Goal: Information Seeking & Learning: Check status

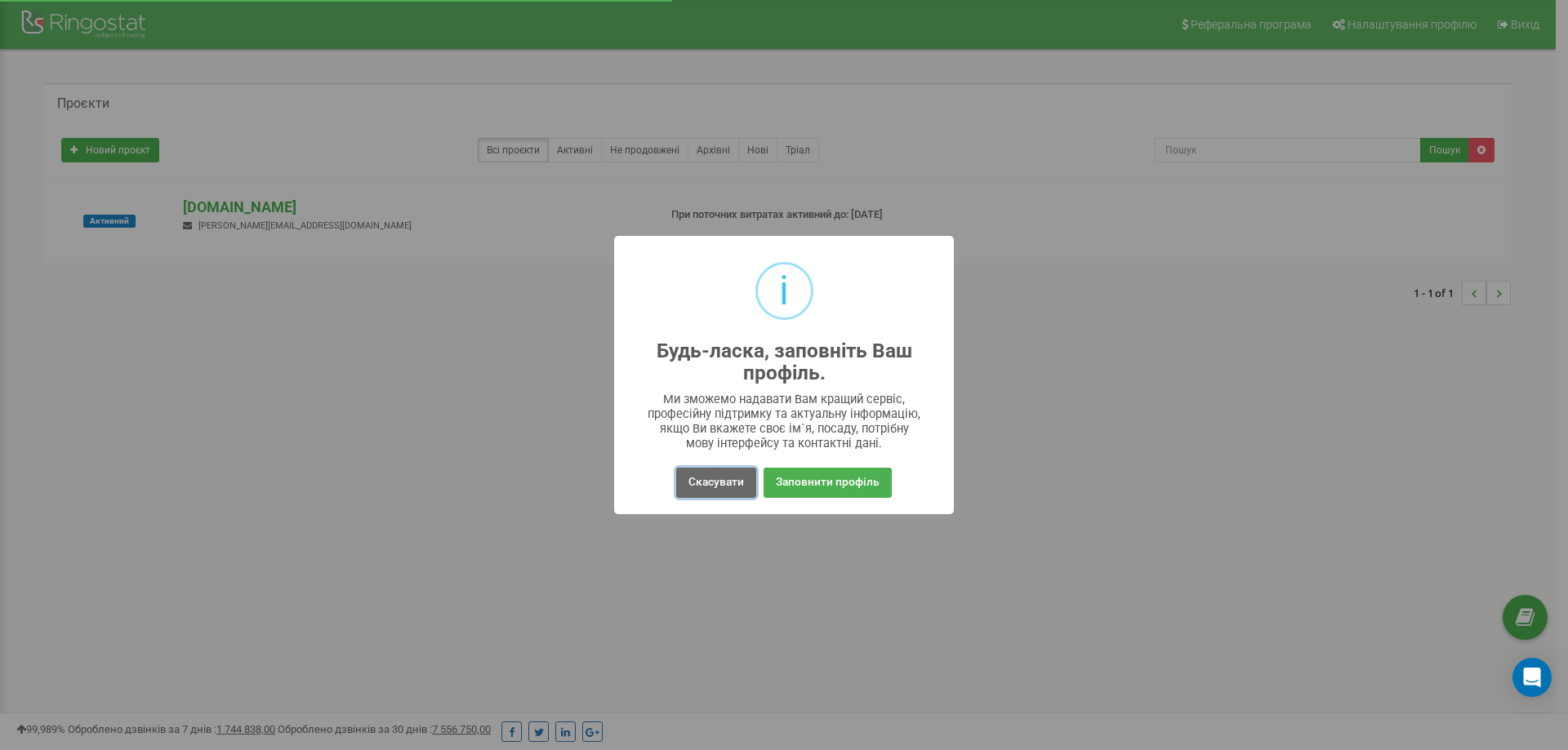
click at [715, 487] on button "Скасувати" at bounding box center [716, 483] width 80 height 30
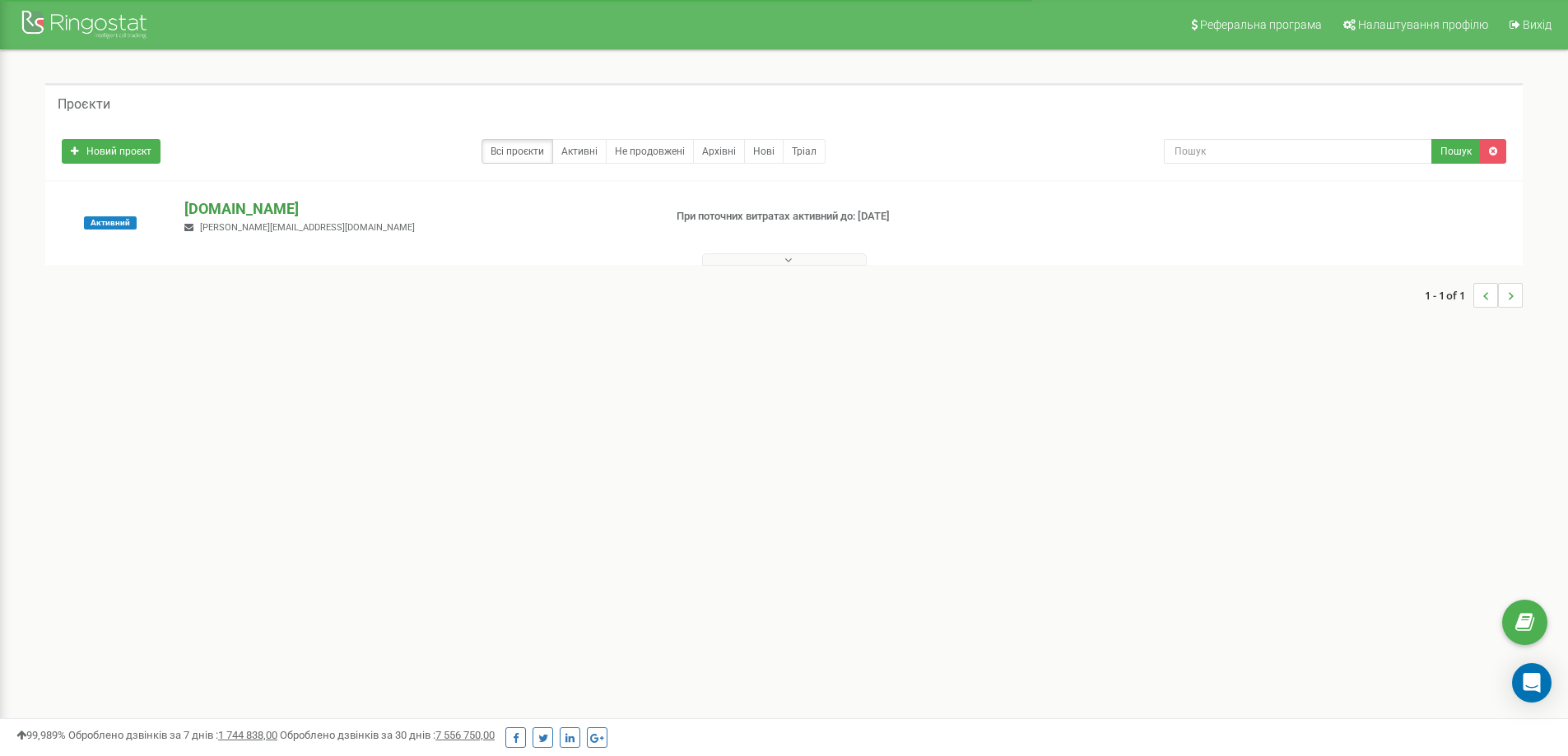
click at [227, 213] on p "[DOMAIN_NAME]" at bounding box center [416, 209] width 465 height 21
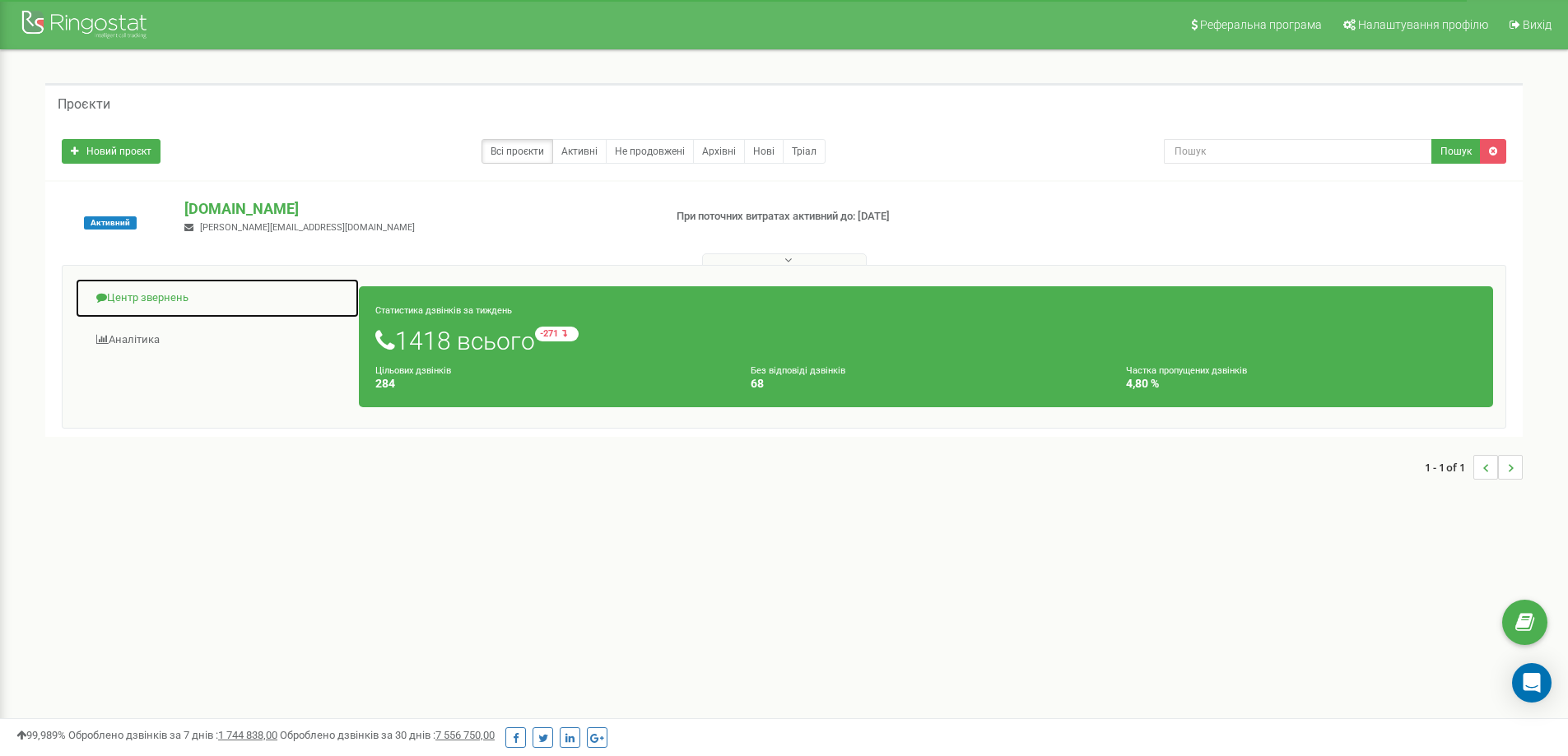
click at [148, 289] on link "Центр звернень" at bounding box center [217, 298] width 285 height 40
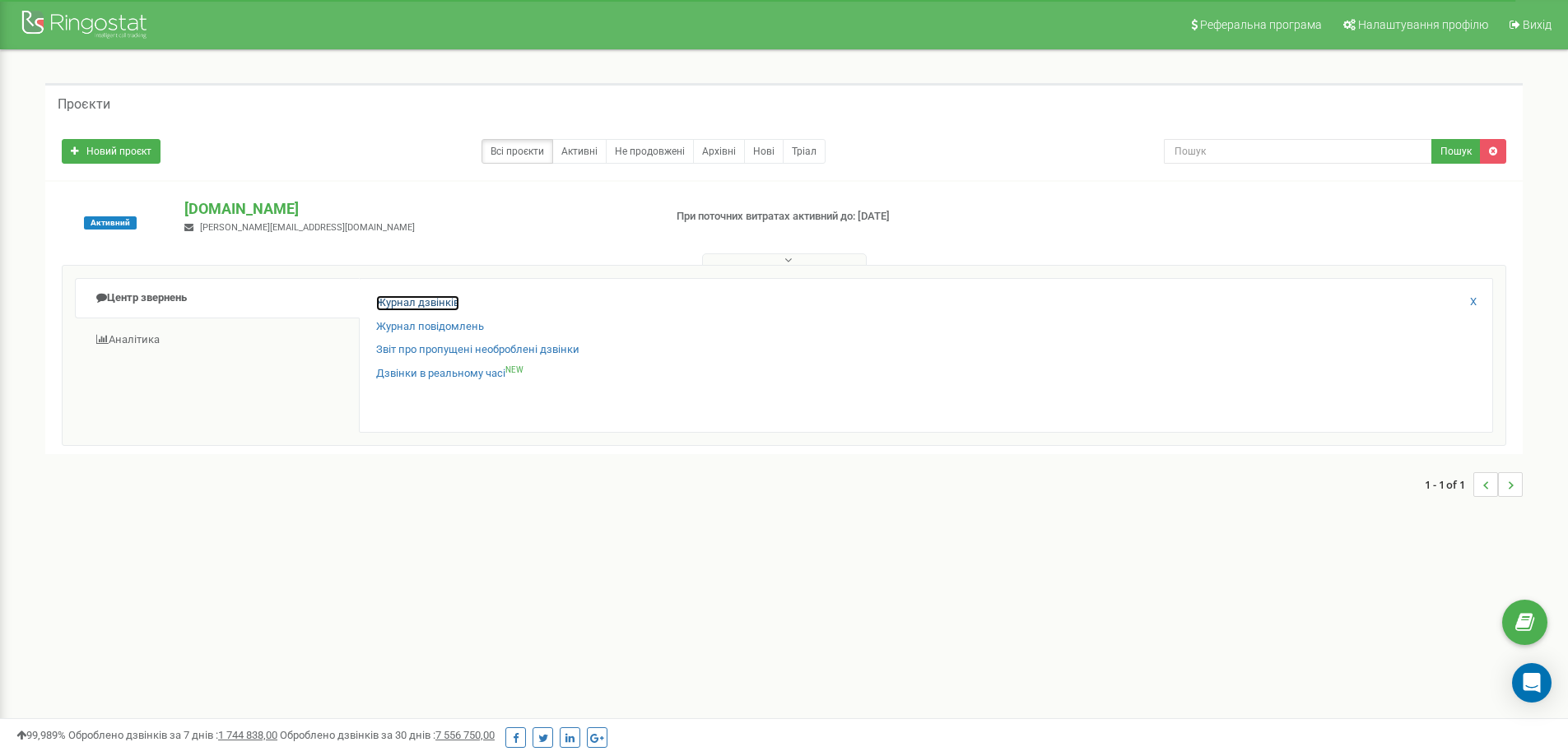
click at [420, 302] on link "Журнал дзвінків" at bounding box center [417, 303] width 83 height 16
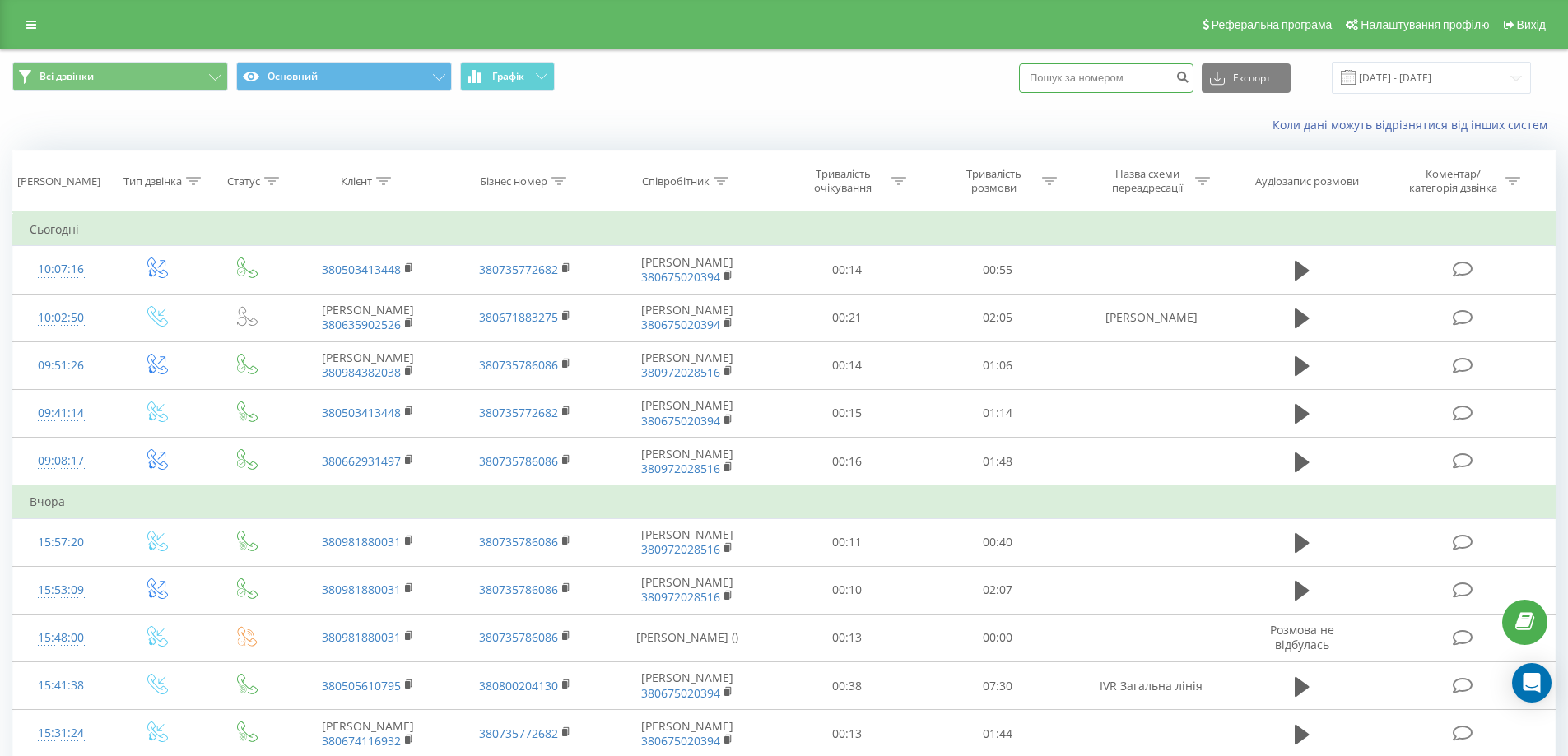
click at [1136, 77] on input at bounding box center [1106, 77] width 174 height 29
paste input "380985269603"
type input "380985269603"
click at [1190, 76] on icon "submit" at bounding box center [1183, 75] width 14 height 10
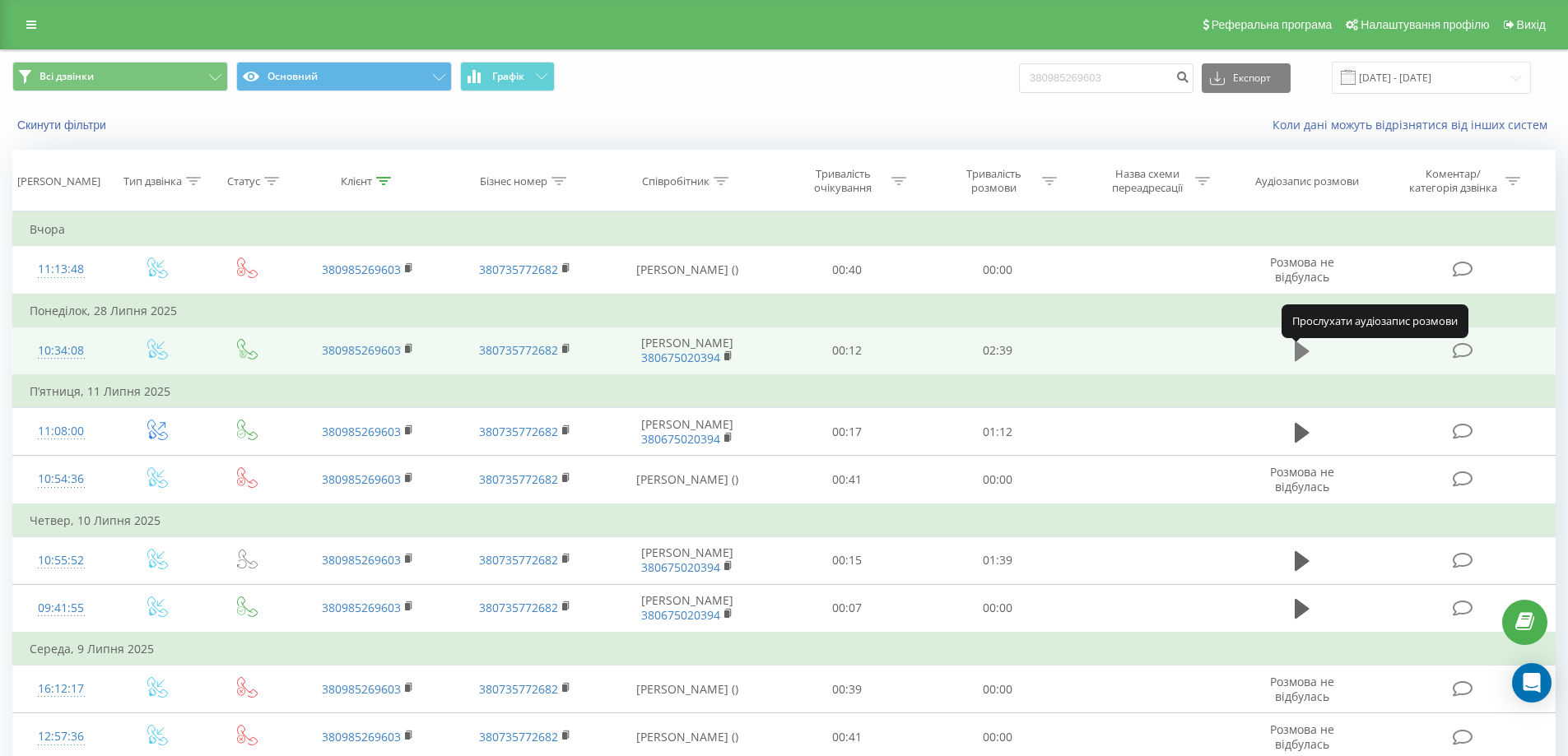
click at [1300, 354] on icon at bounding box center [1302, 351] width 15 height 20
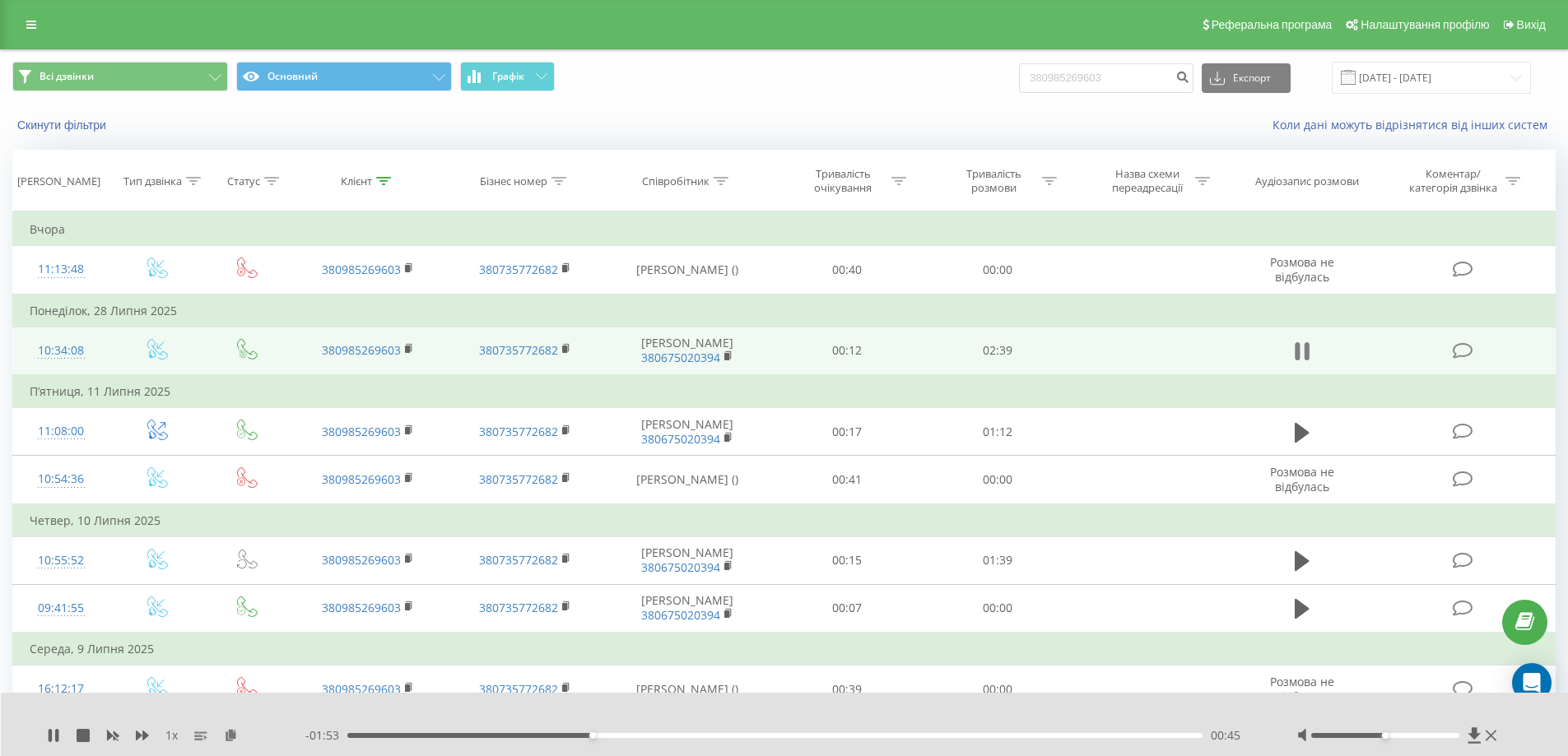
click at [1298, 352] on icon at bounding box center [1297, 351] width 5 height 18
click at [1303, 354] on icon at bounding box center [1302, 351] width 15 height 20
drag, startPoint x: 607, startPoint y: 733, endPoint x: 311, endPoint y: 736, distance: 296.0
click at [311, 736] on div "- 02:39 00:00 00:00" at bounding box center [780, 736] width 950 height 16
click at [1305, 354] on icon at bounding box center [1306, 351] width 5 height 18
